Goal: Find specific page/section: Find specific page/section

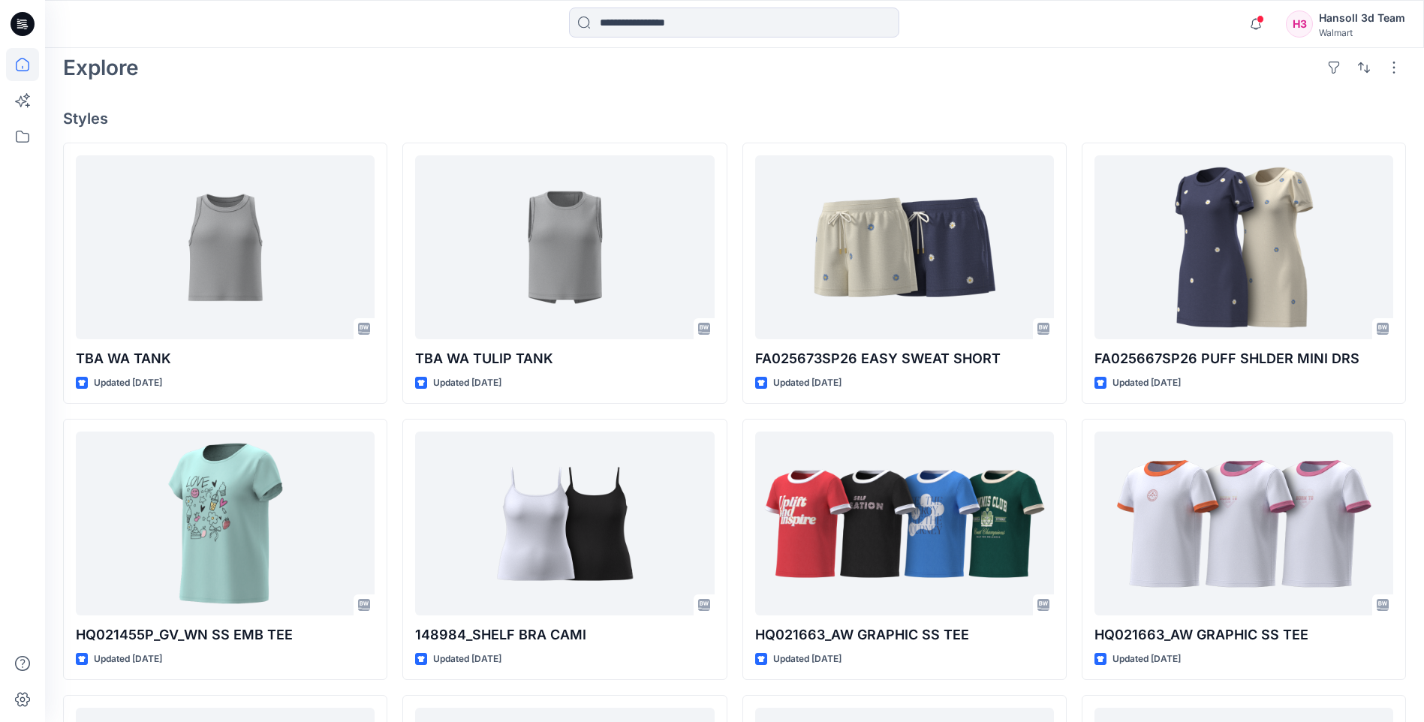
scroll to position [75, 0]
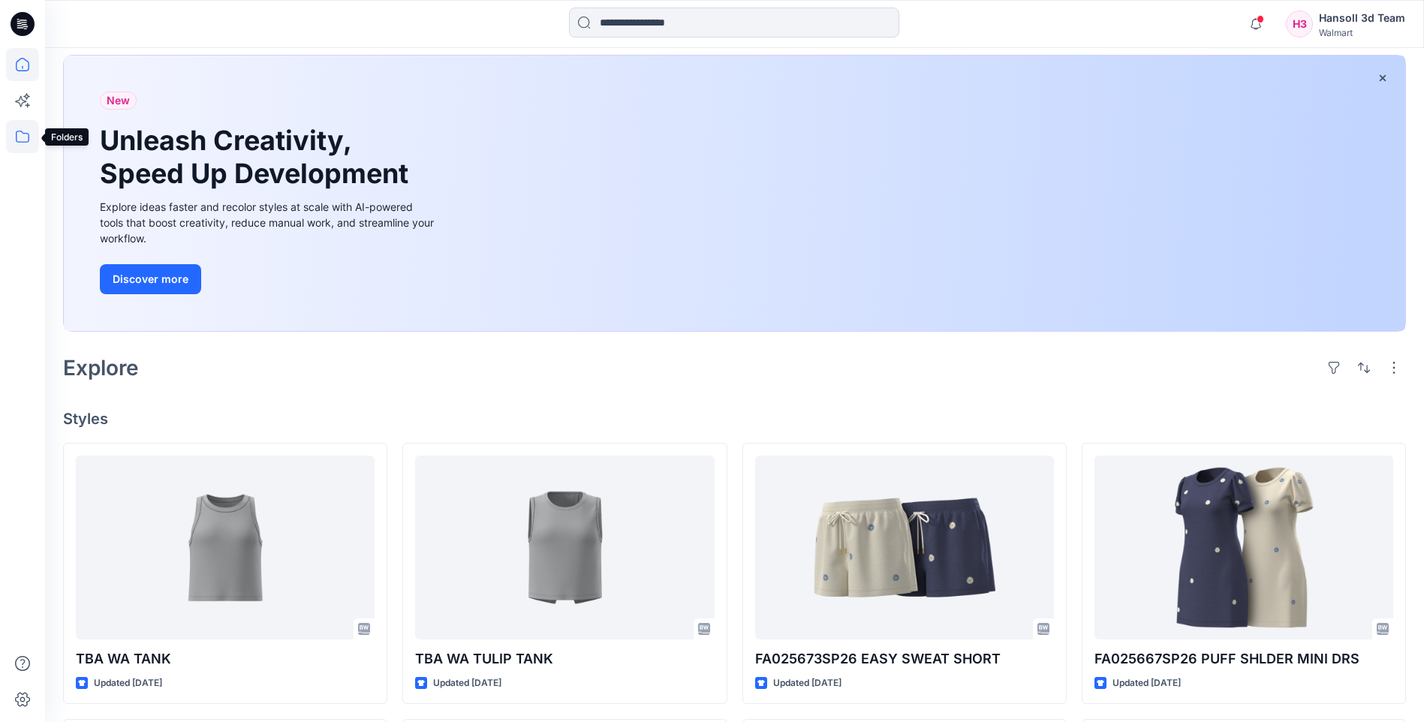
click at [25, 134] on icon at bounding box center [22, 136] width 33 height 33
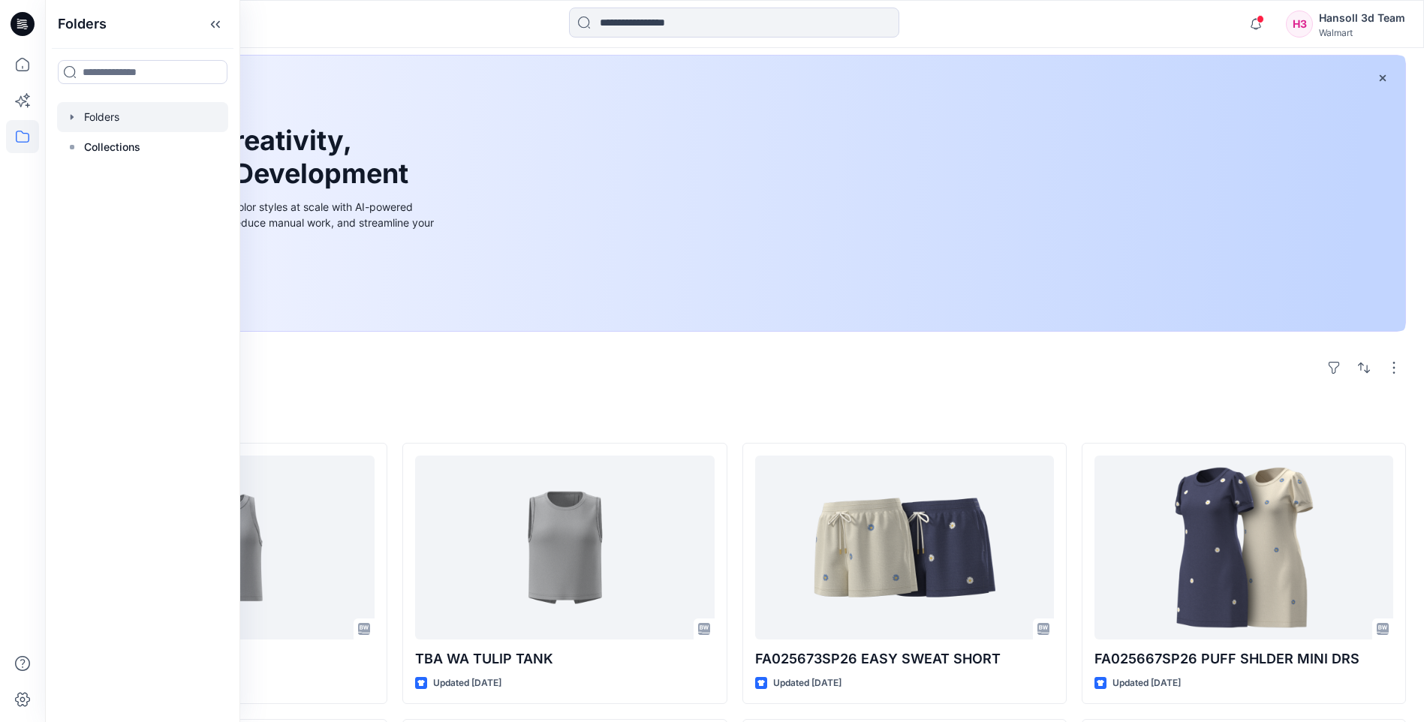
click at [86, 116] on div at bounding box center [142, 117] width 171 height 30
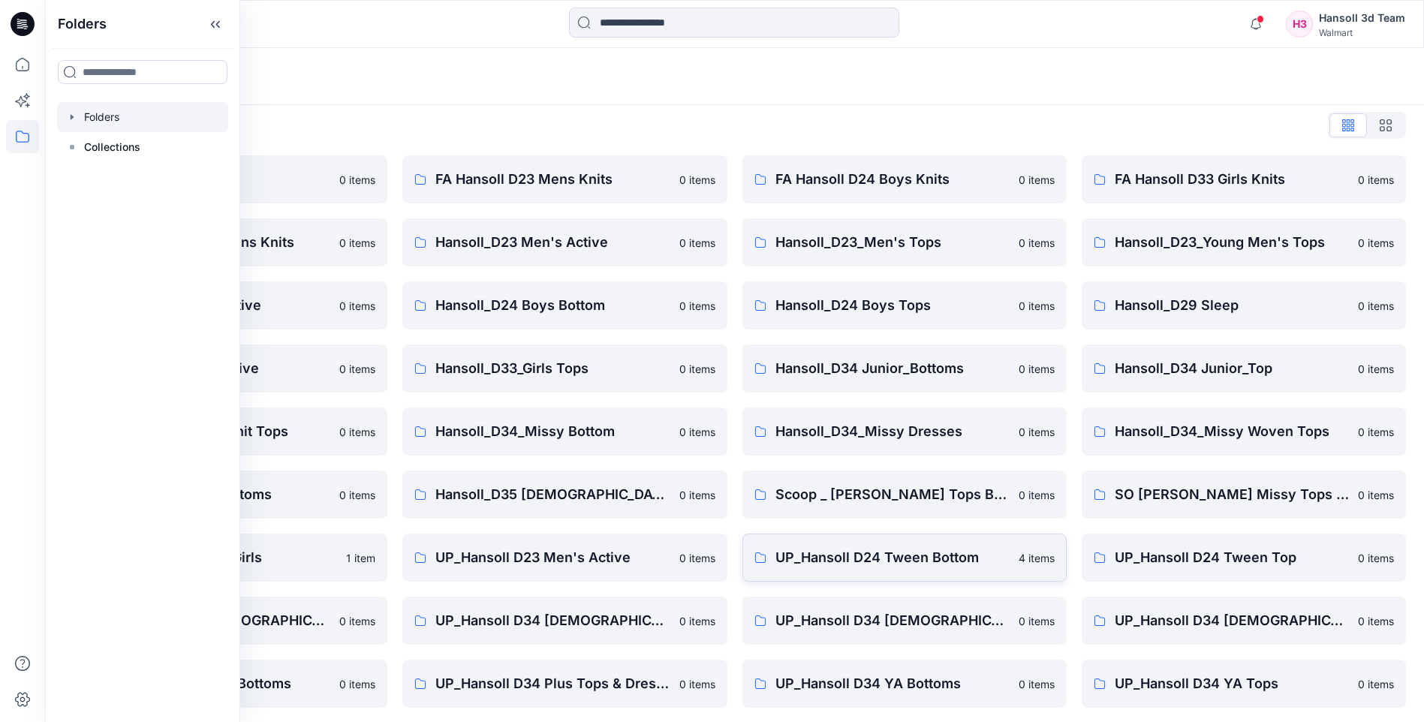
scroll to position [75, 0]
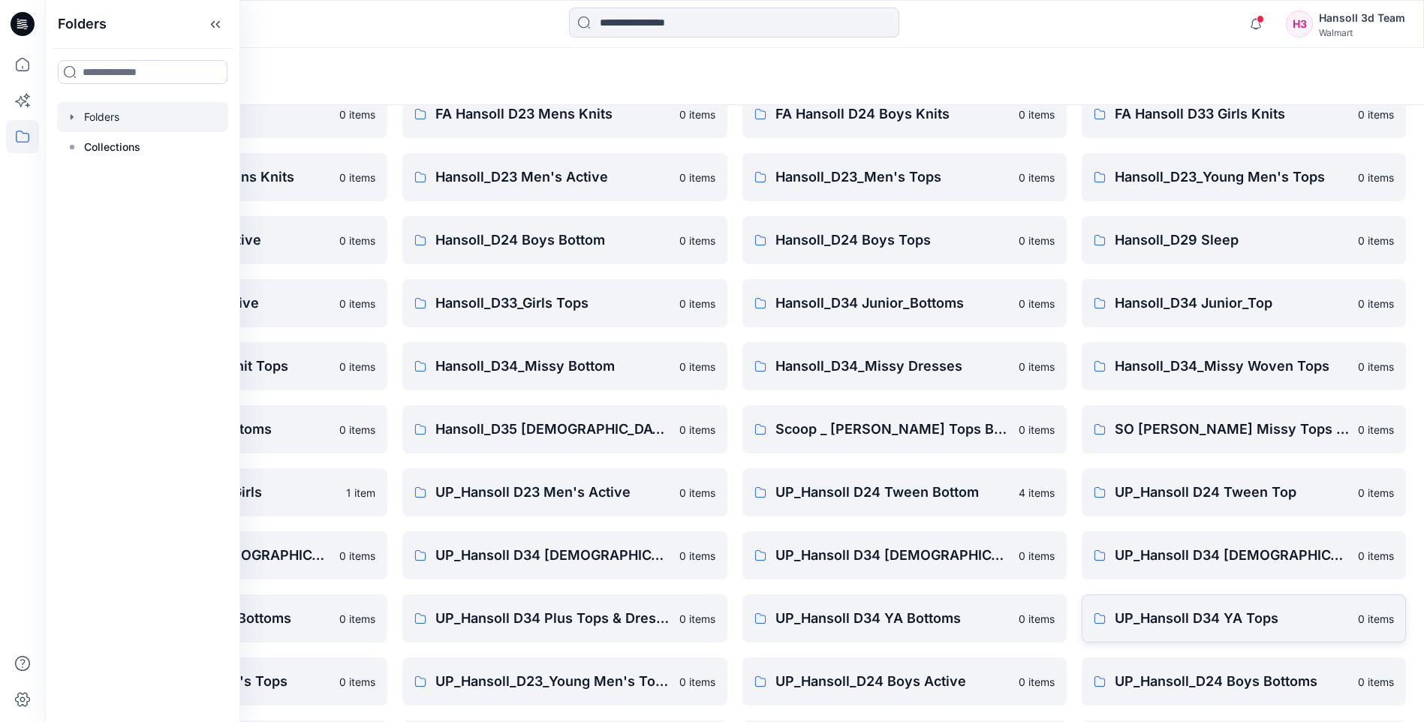
click at [1129, 617] on p "UP_Hansoll D34 YA Tops" at bounding box center [1232, 618] width 234 height 21
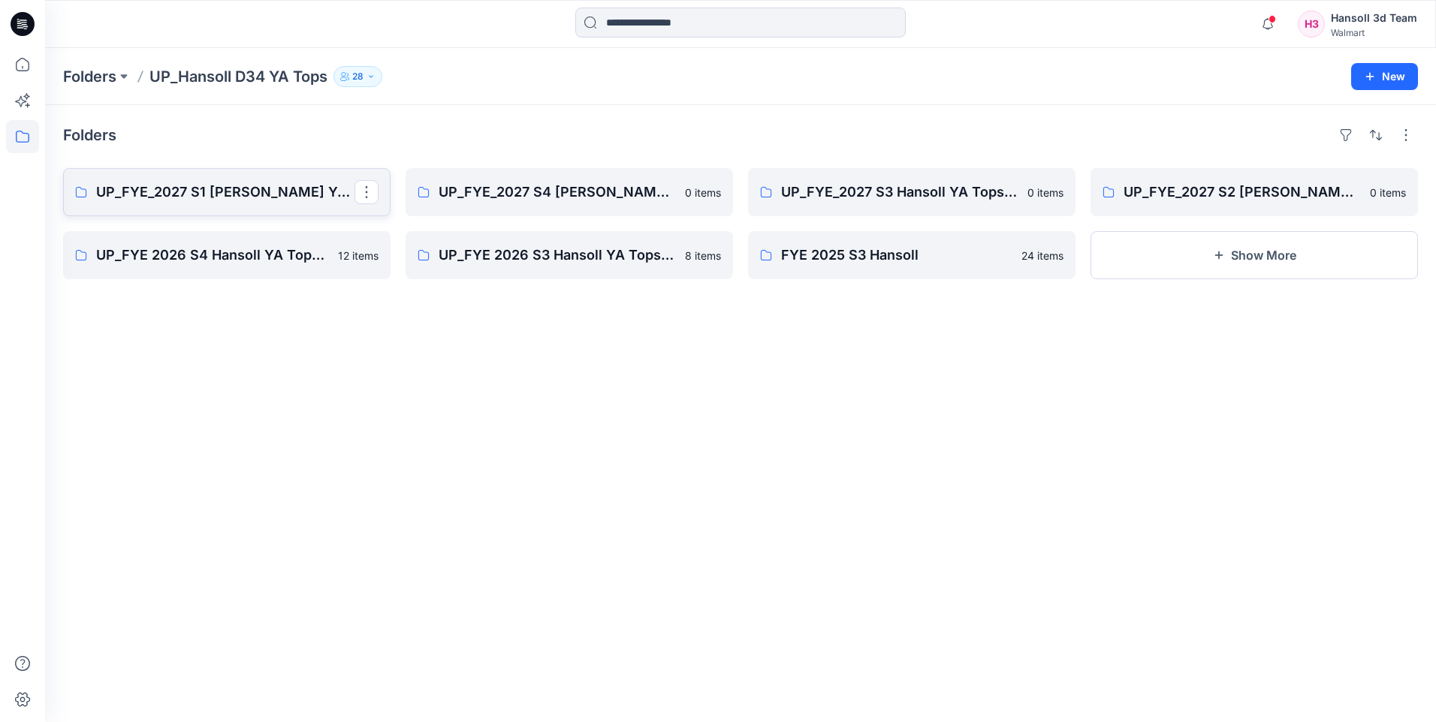
click at [164, 200] on p "UP_FYE_2027 S1 [PERSON_NAME] YA Tops and Dresses" at bounding box center [225, 192] width 258 height 21
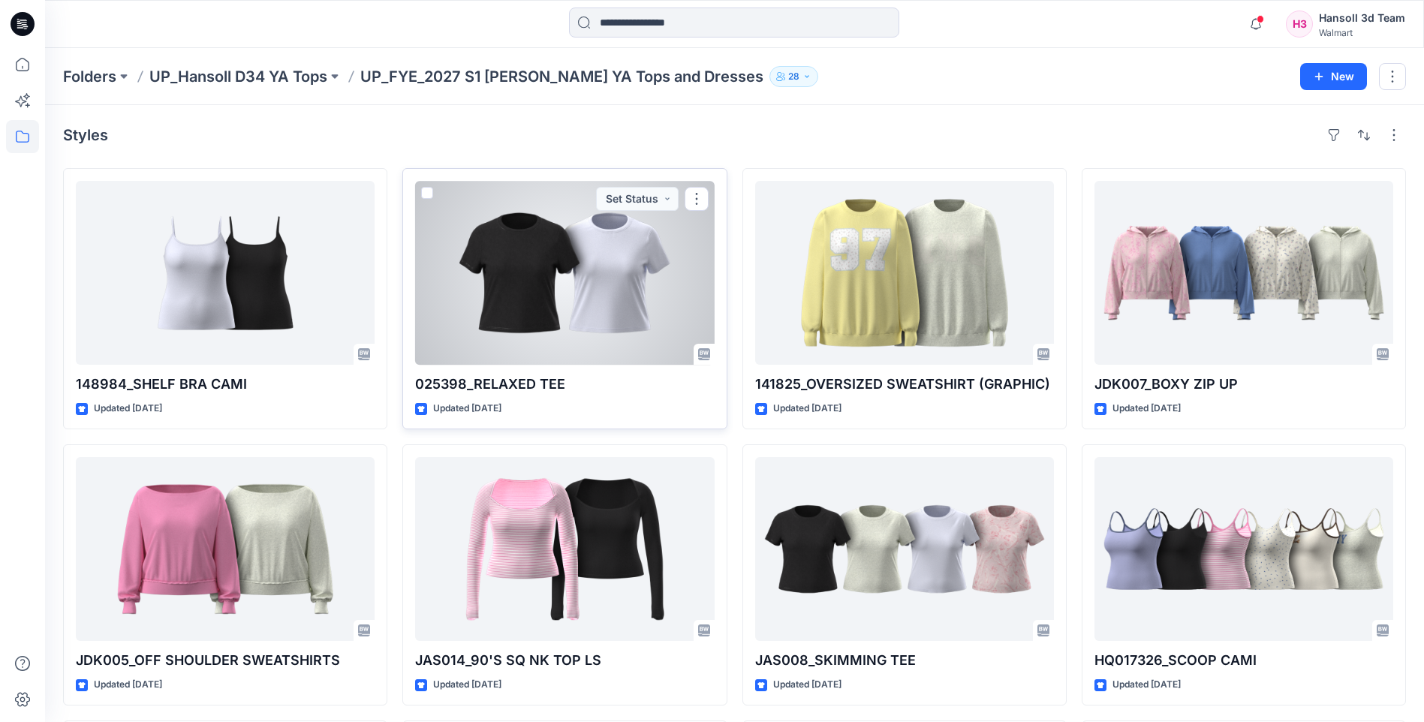
click at [607, 248] on div at bounding box center [564, 273] width 299 height 184
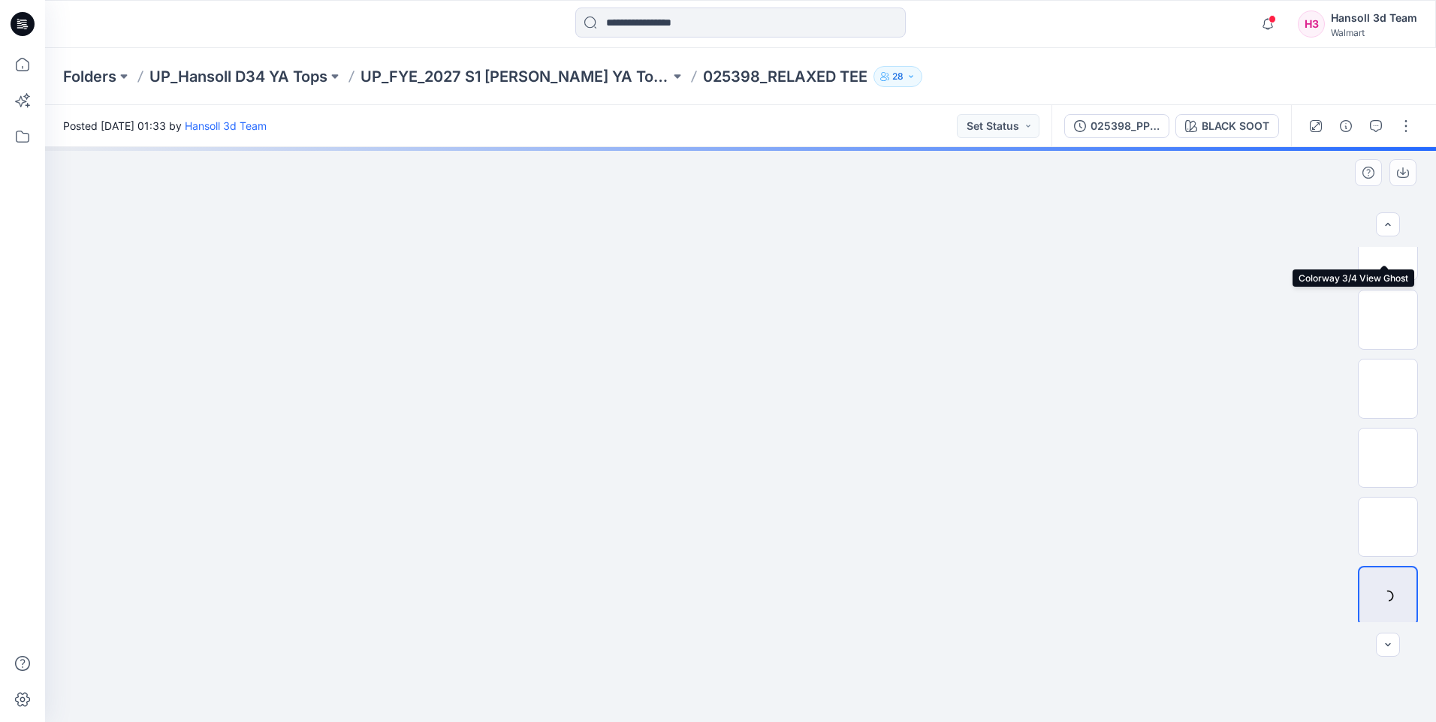
scroll to position [99, 0]
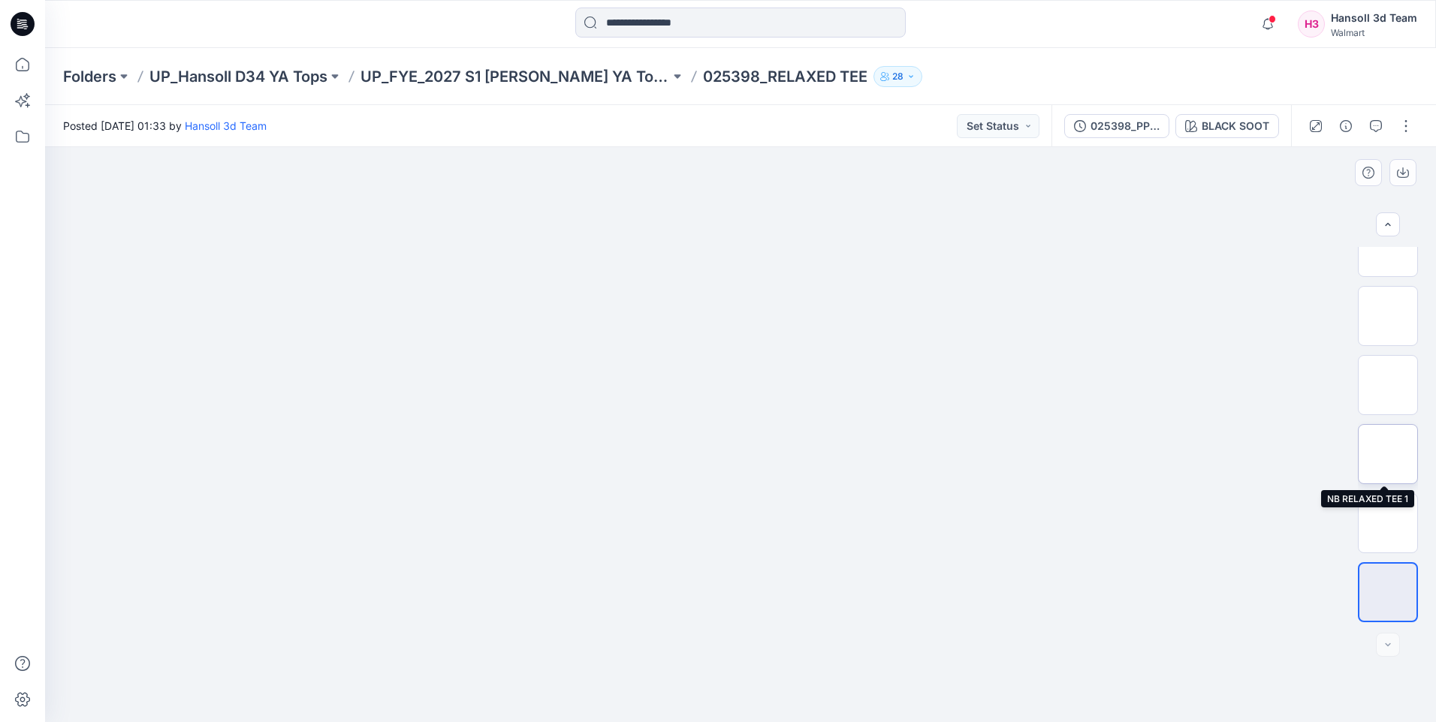
click at [1388, 454] on img at bounding box center [1388, 454] width 0 height 0
click at [740, 147] on img at bounding box center [740, 147] width 823 height 0
